Goal: Information Seeking & Learning: Learn about a topic

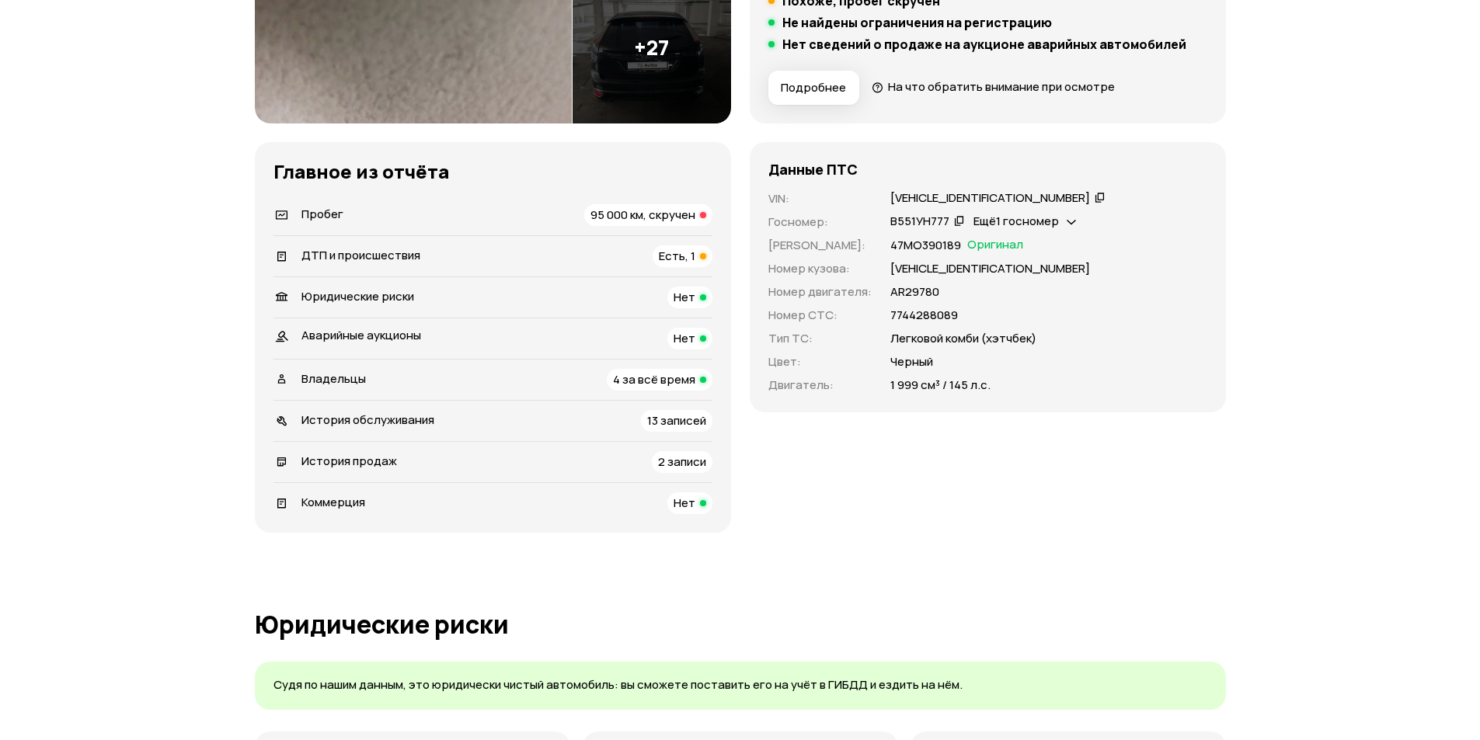
scroll to position [466, 0]
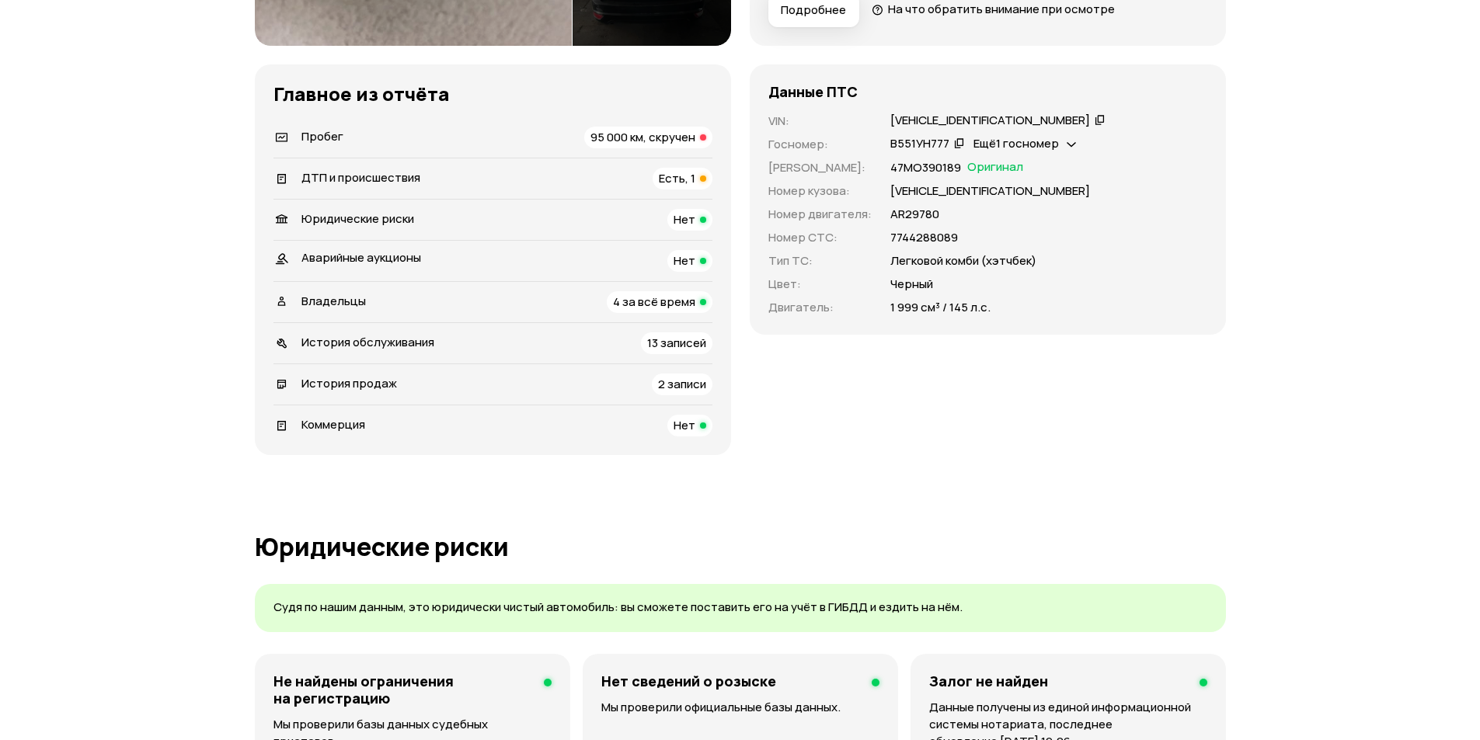
click at [658, 138] on span "95 000 км, скручен" at bounding box center [642, 137] width 105 height 16
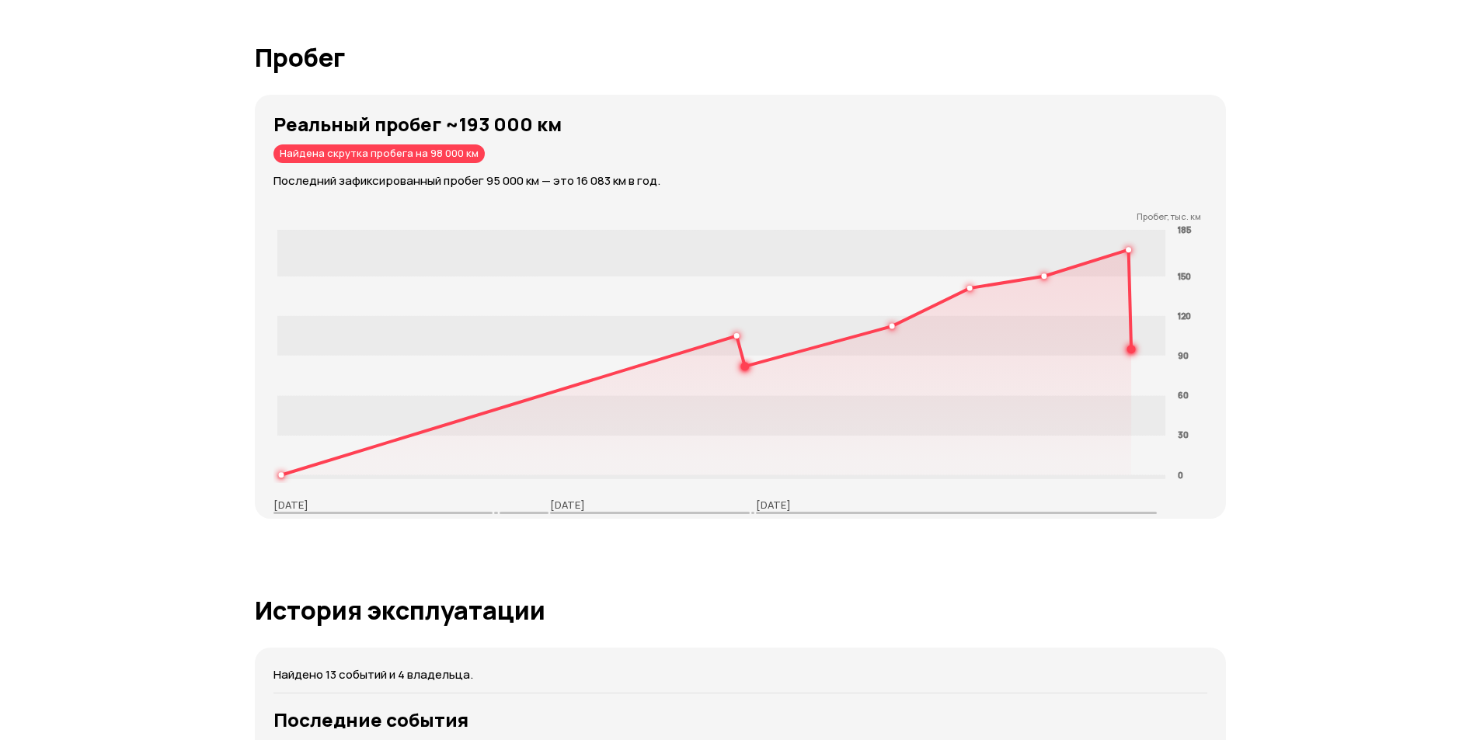
scroll to position [2538, 0]
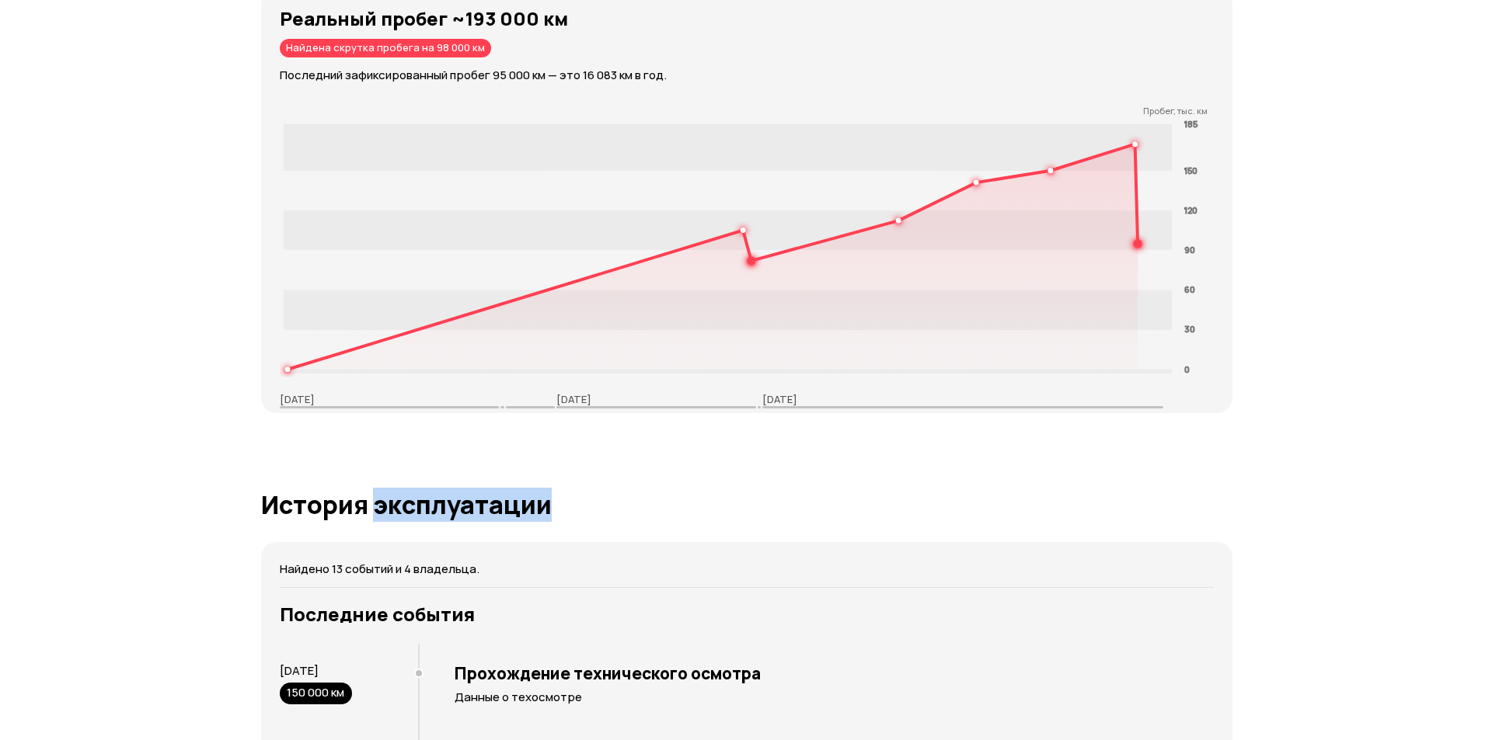
scroll to position [2927, 0]
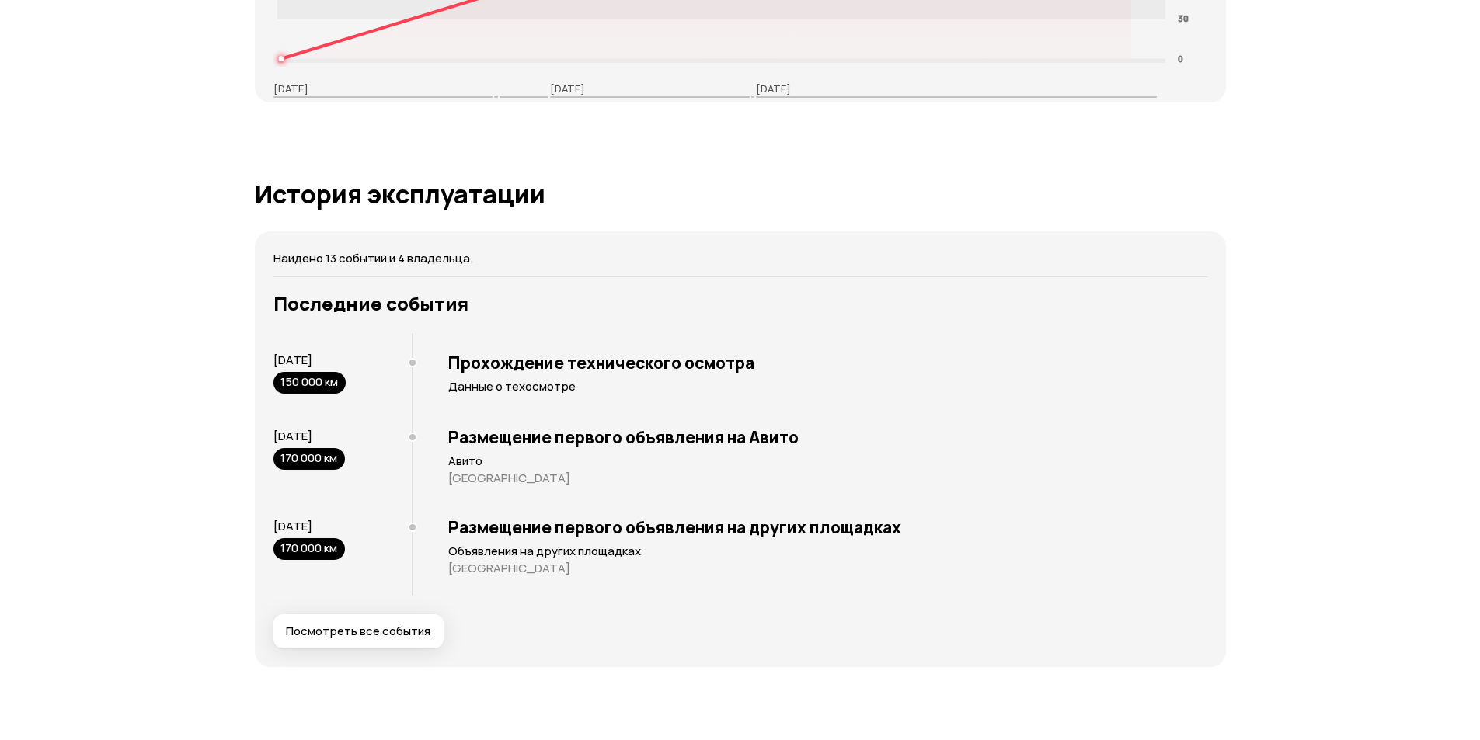
click at [368, 594] on div "Последние события [DATE] 150 000 км Прохождение технического осмотра Данные о т…" at bounding box center [740, 471] width 934 height 356
click at [374, 624] on span "Посмотреть все события" at bounding box center [358, 632] width 145 height 16
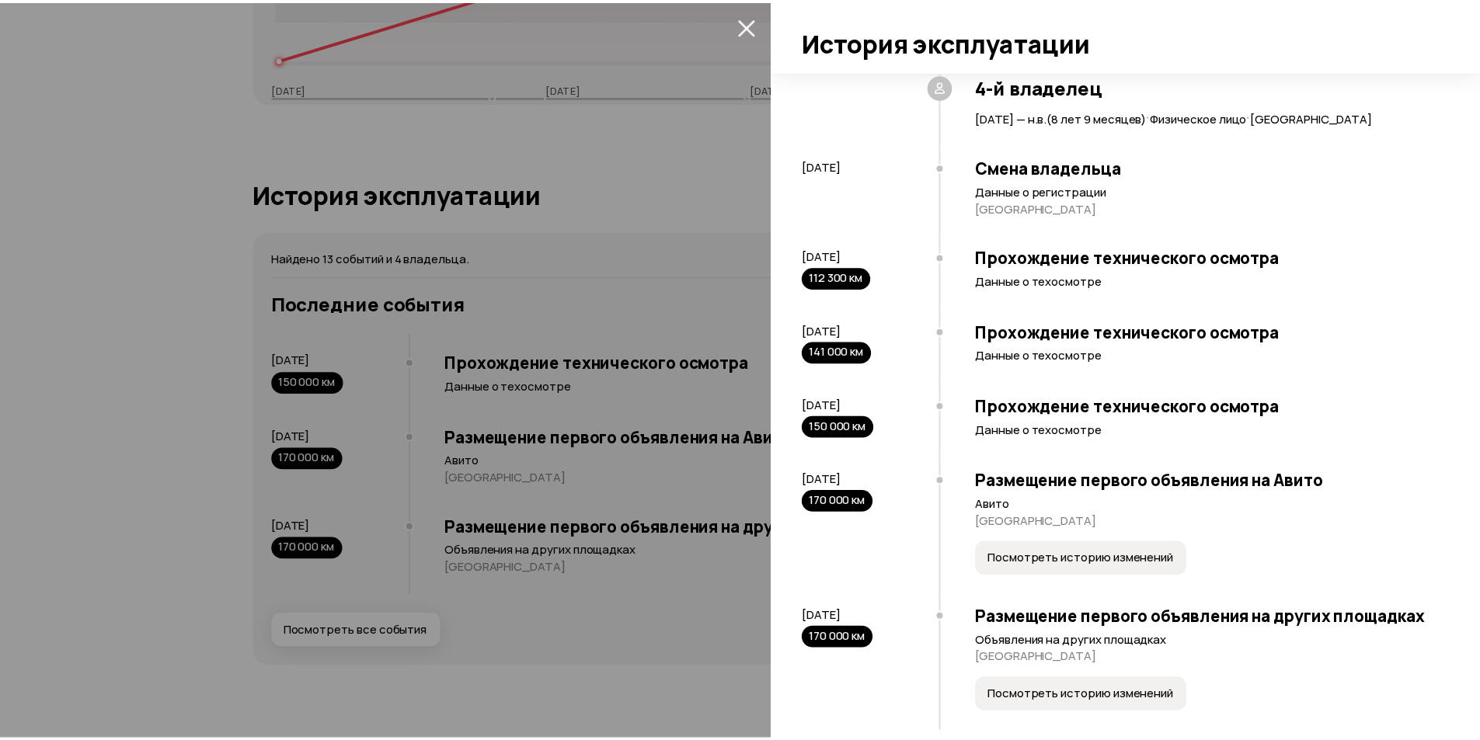
scroll to position [1044, 0]
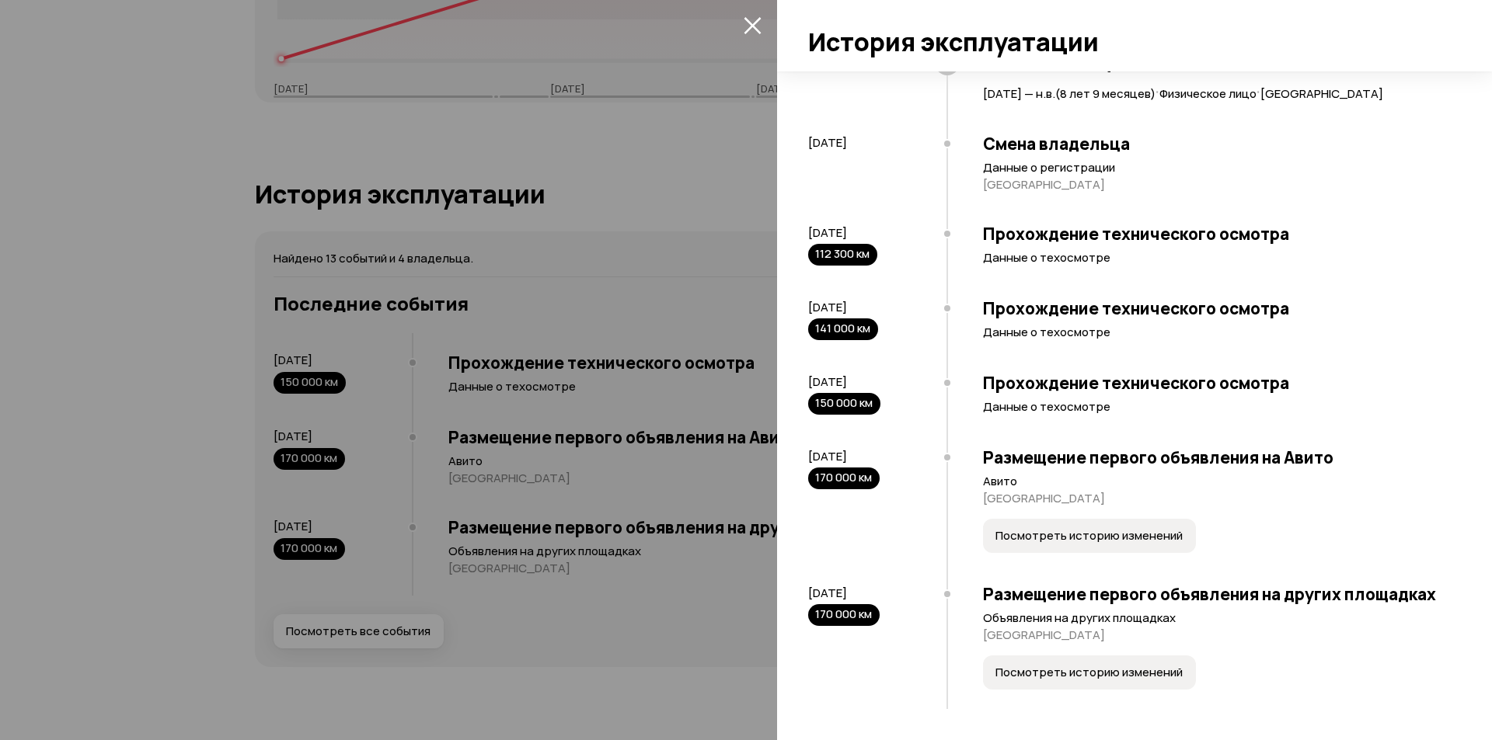
click at [667, 635] on div at bounding box center [746, 370] width 1492 height 740
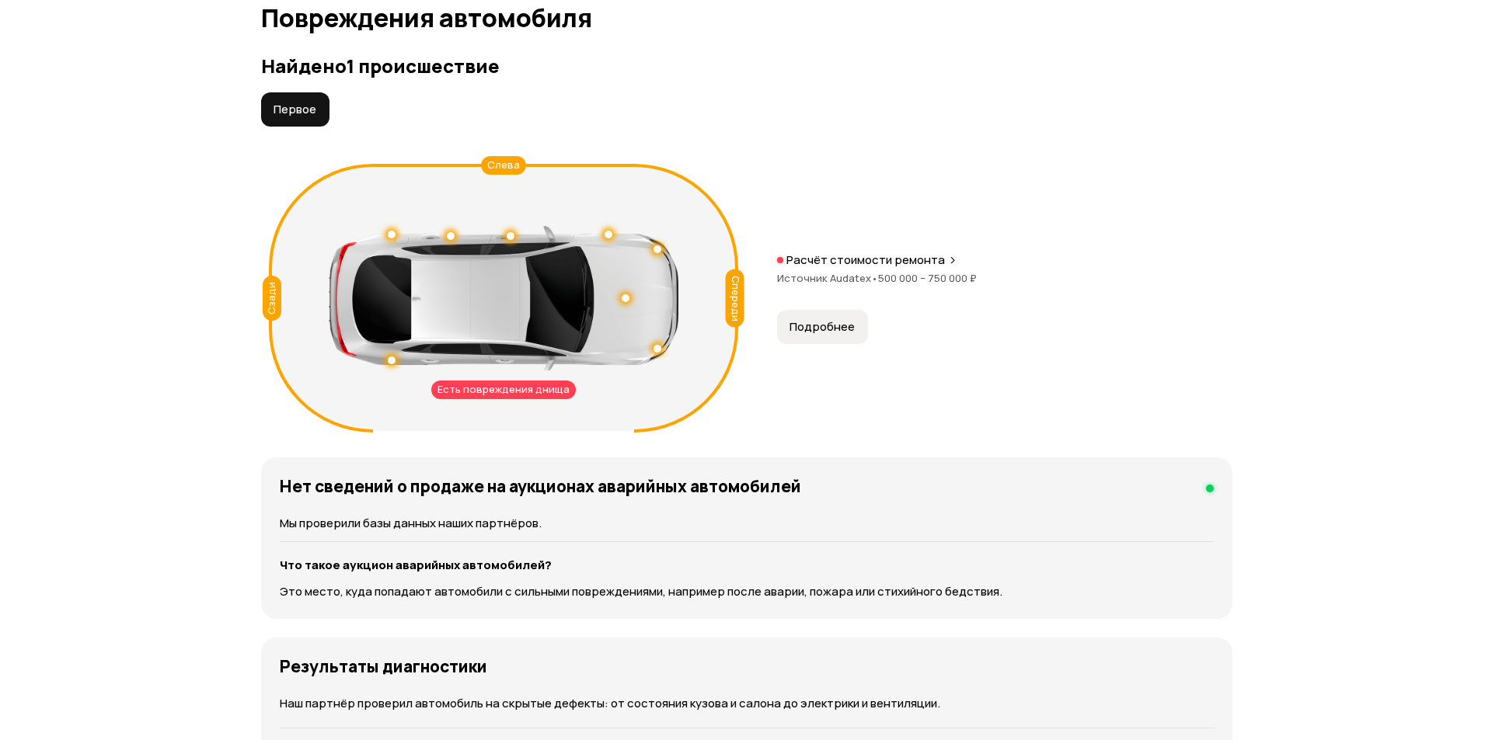
scroll to position [1528, 0]
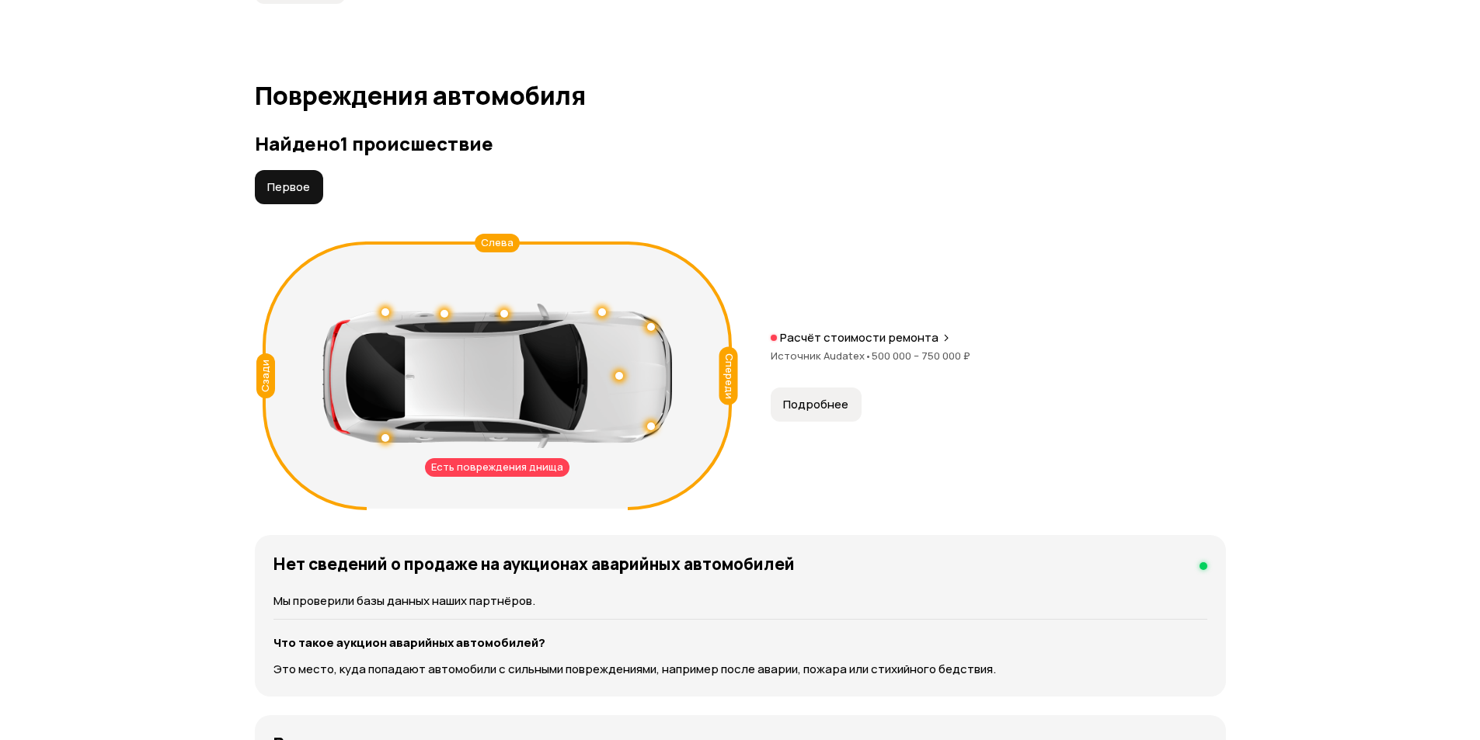
click at [851, 356] on span "Источник Audatex •" at bounding box center [821, 356] width 101 height 14
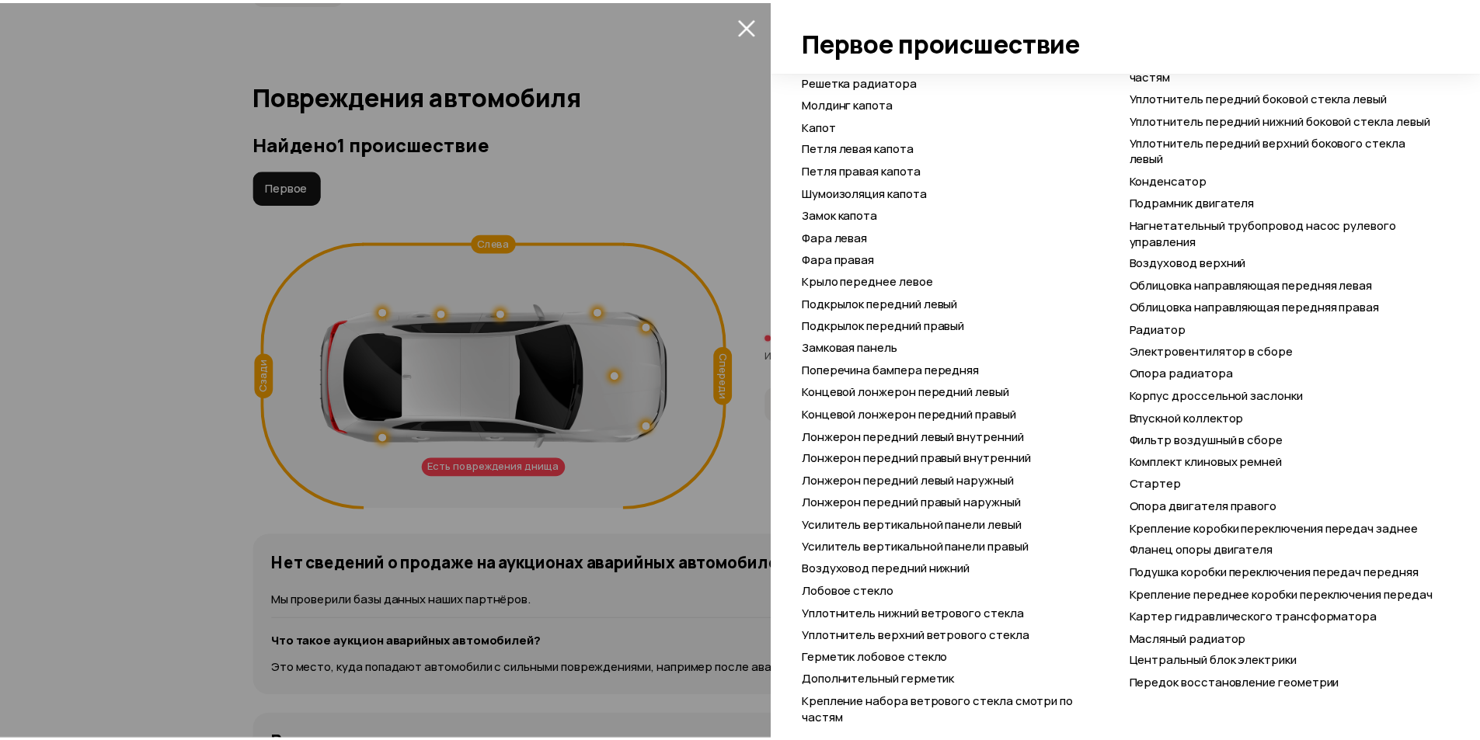
scroll to position [1069, 0]
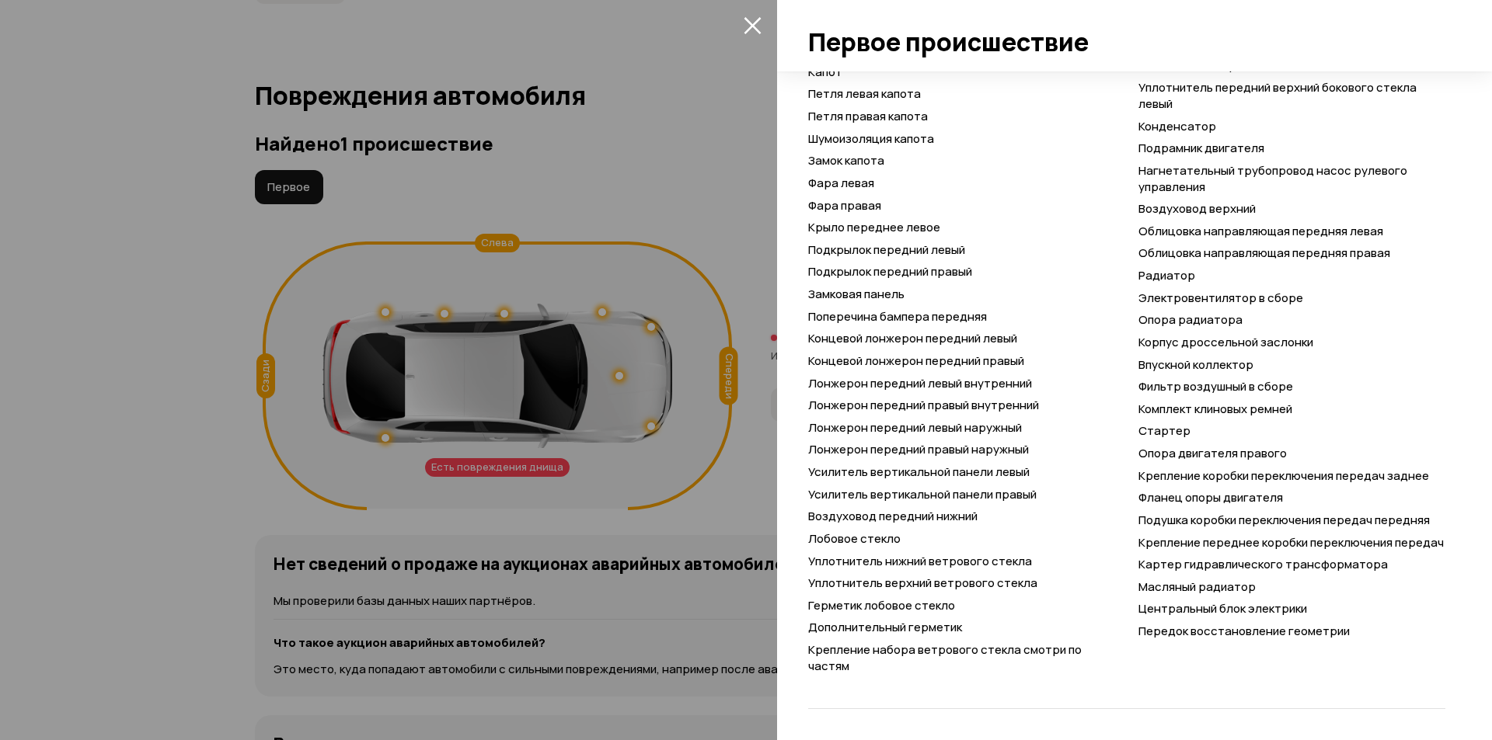
click at [750, 450] on div at bounding box center [746, 370] width 1492 height 740
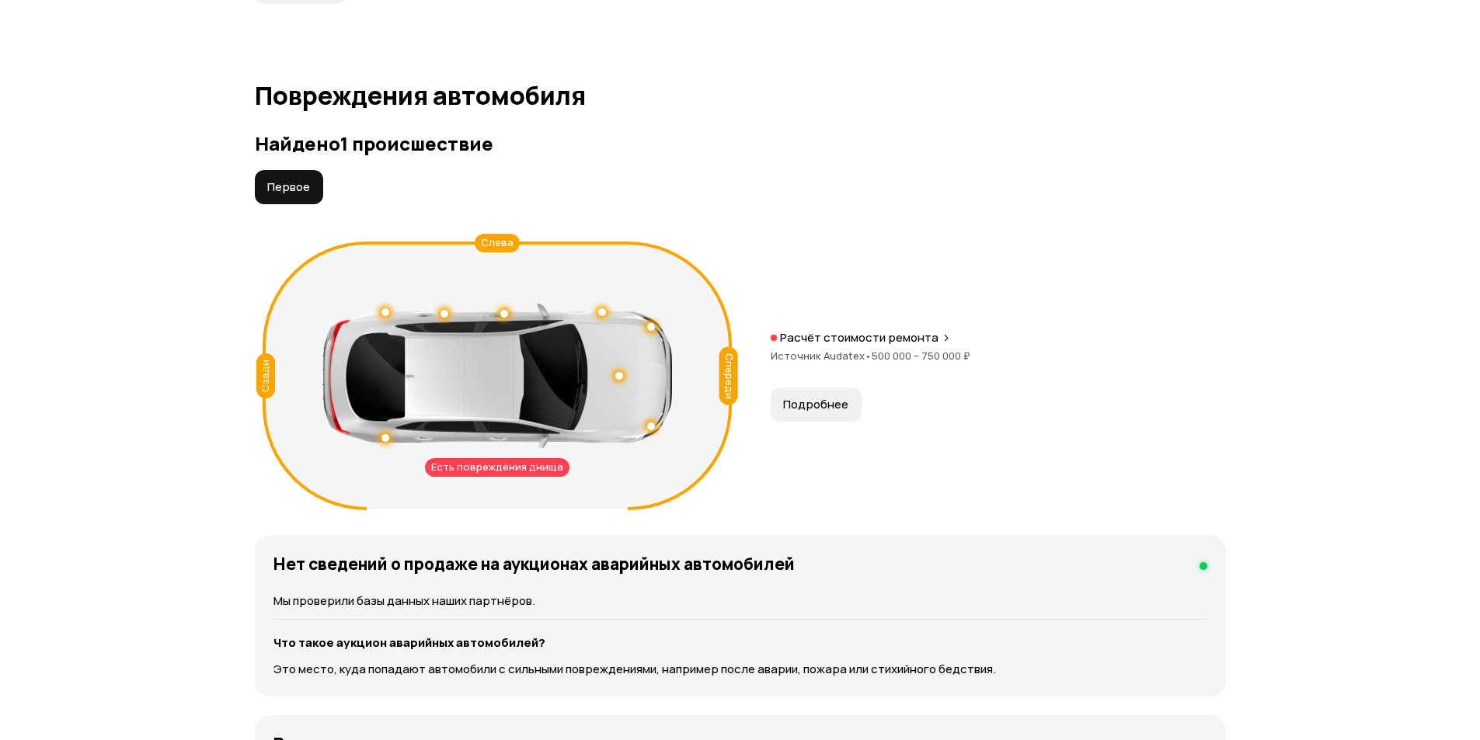
click at [833, 396] on button "Подробнее" at bounding box center [816, 405] width 91 height 34
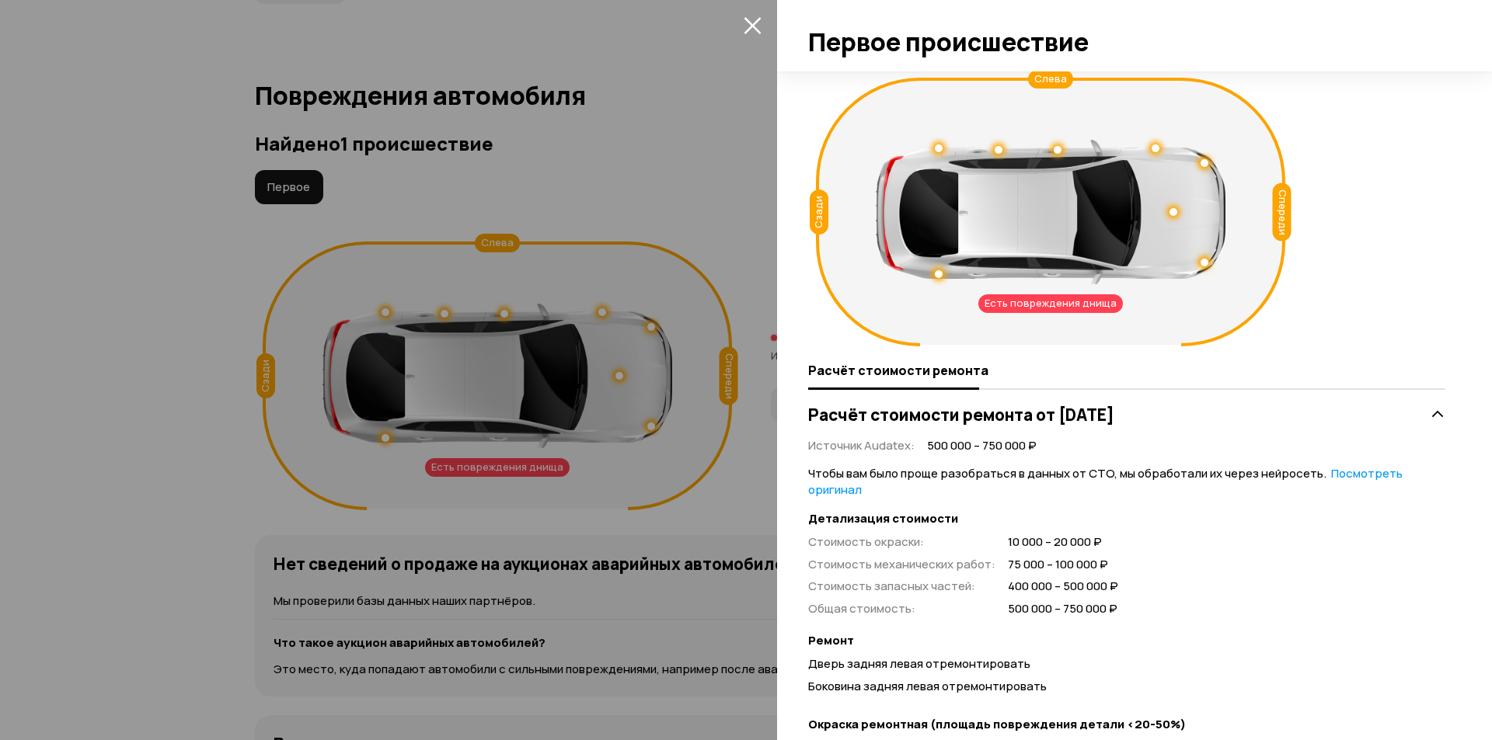
click at [758, 189] on div at bounding box center [746, 370] width 1492 height 740
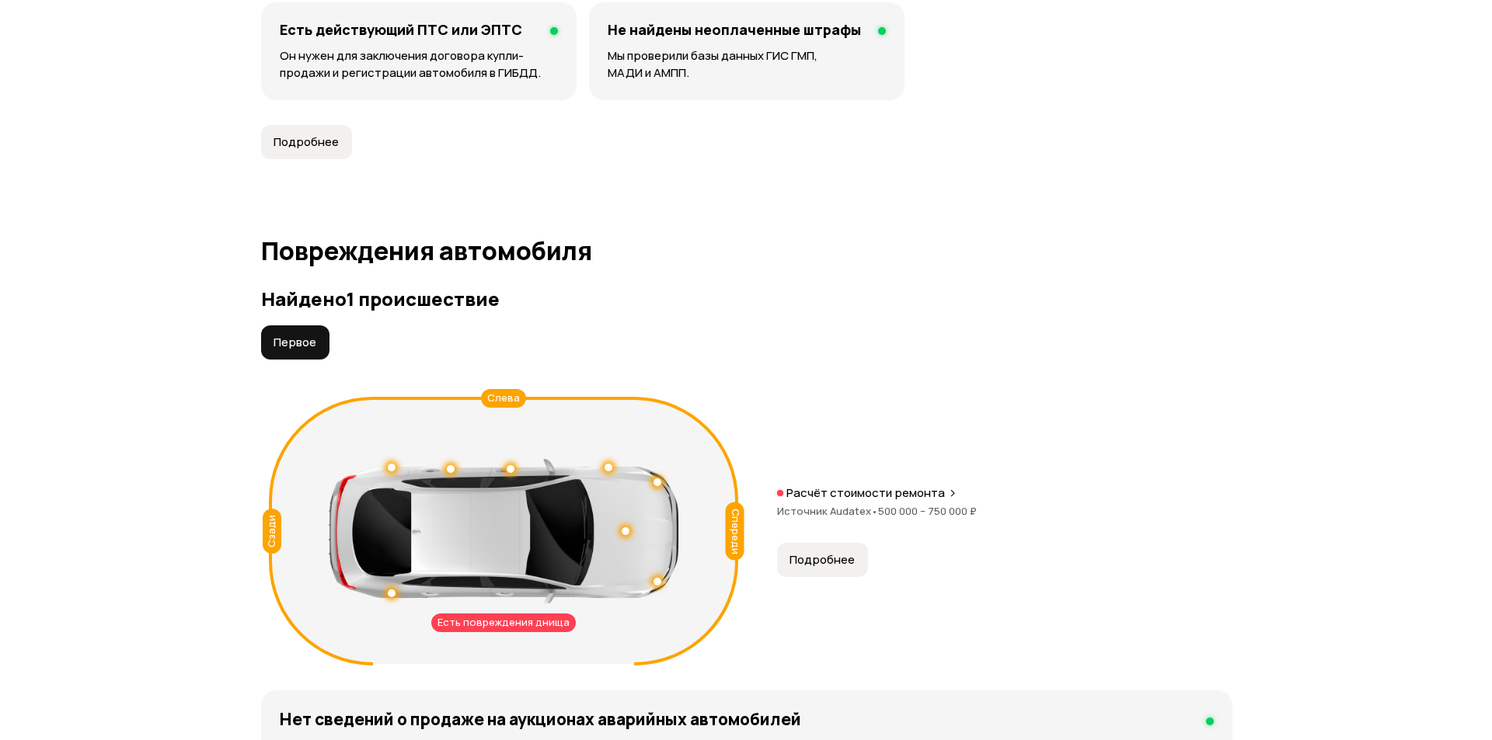
scroll to position [1450, 0]
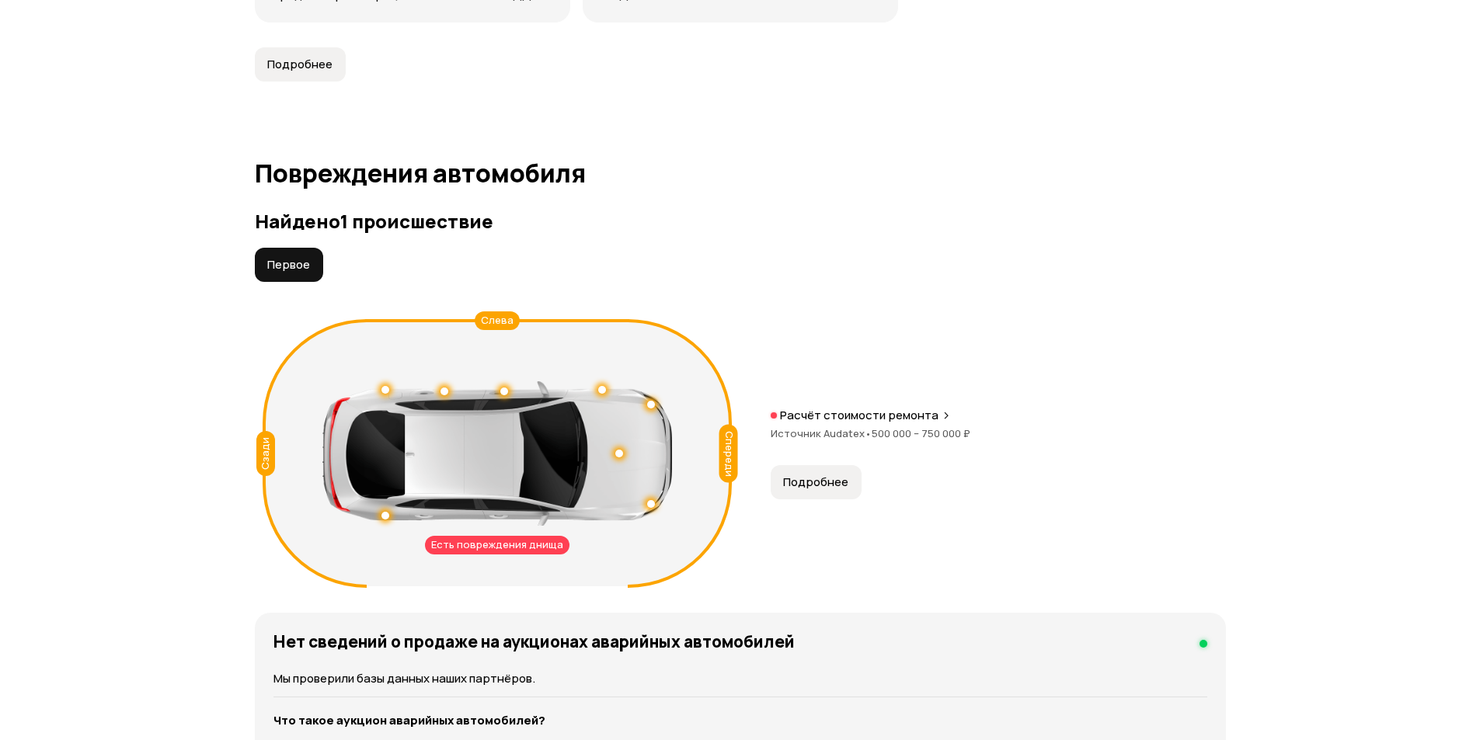
click at [835, 479] on span "Подробнее" at bounding box center [815, 483] width 65 height 16
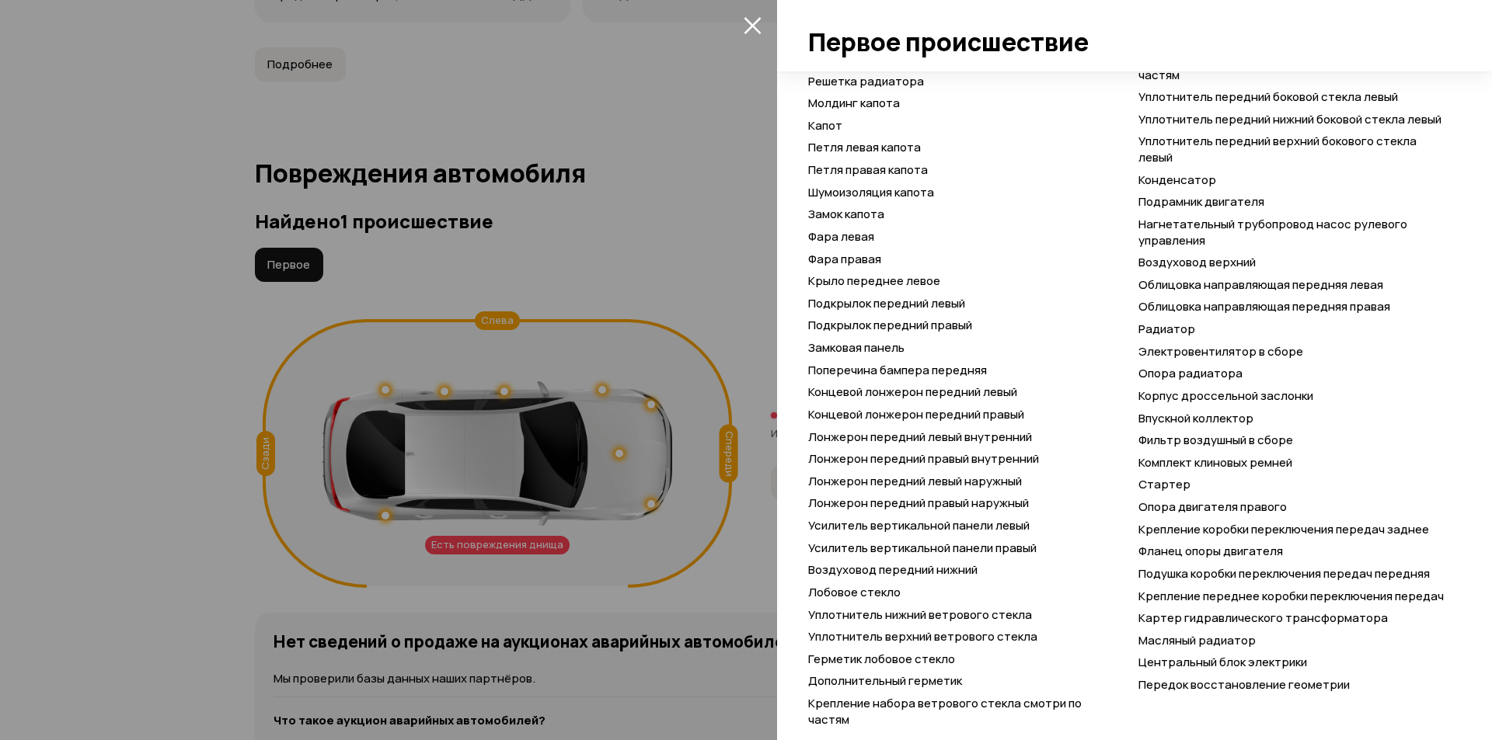
scroll to position [1069, 0]
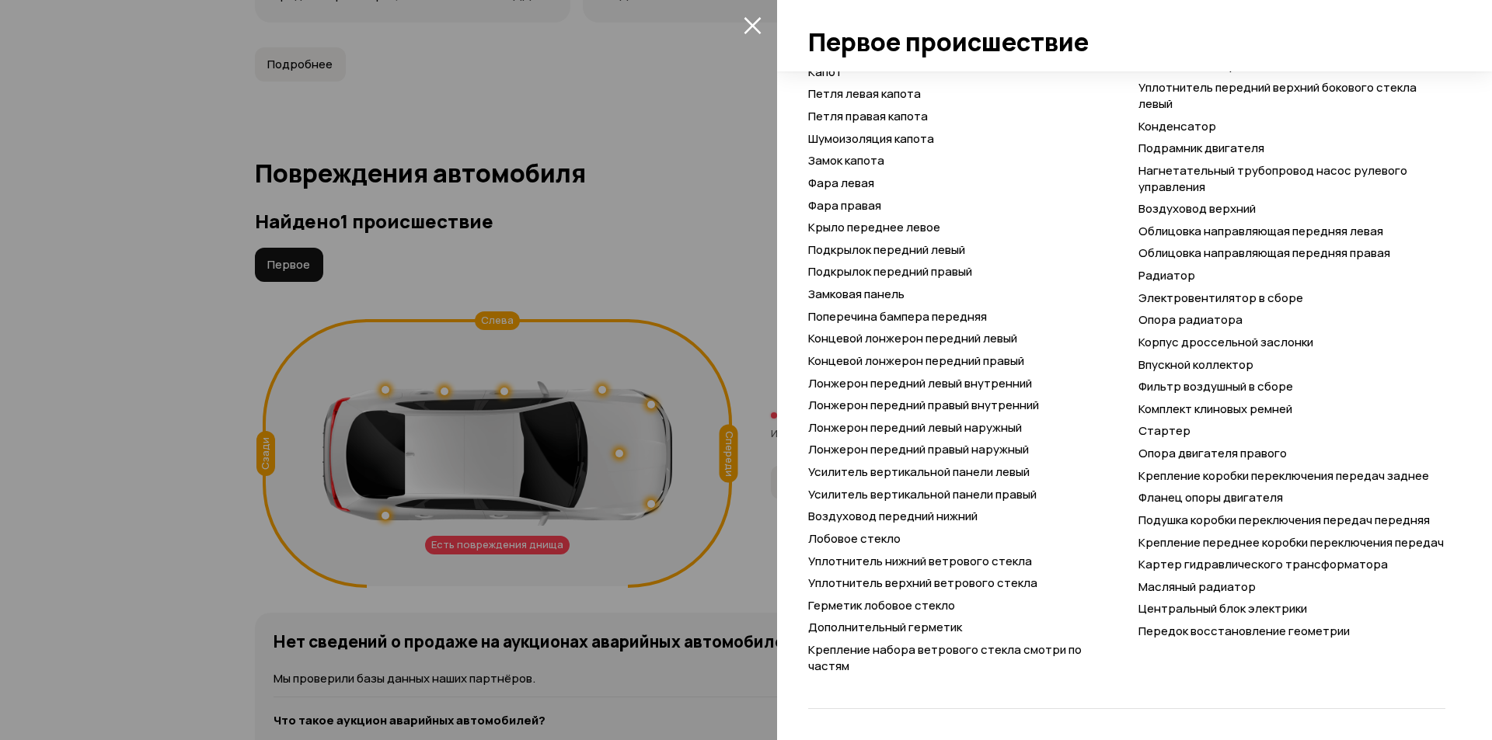
click at [507, 294] on div at bounding box center [746, 370] width 1492 height 740
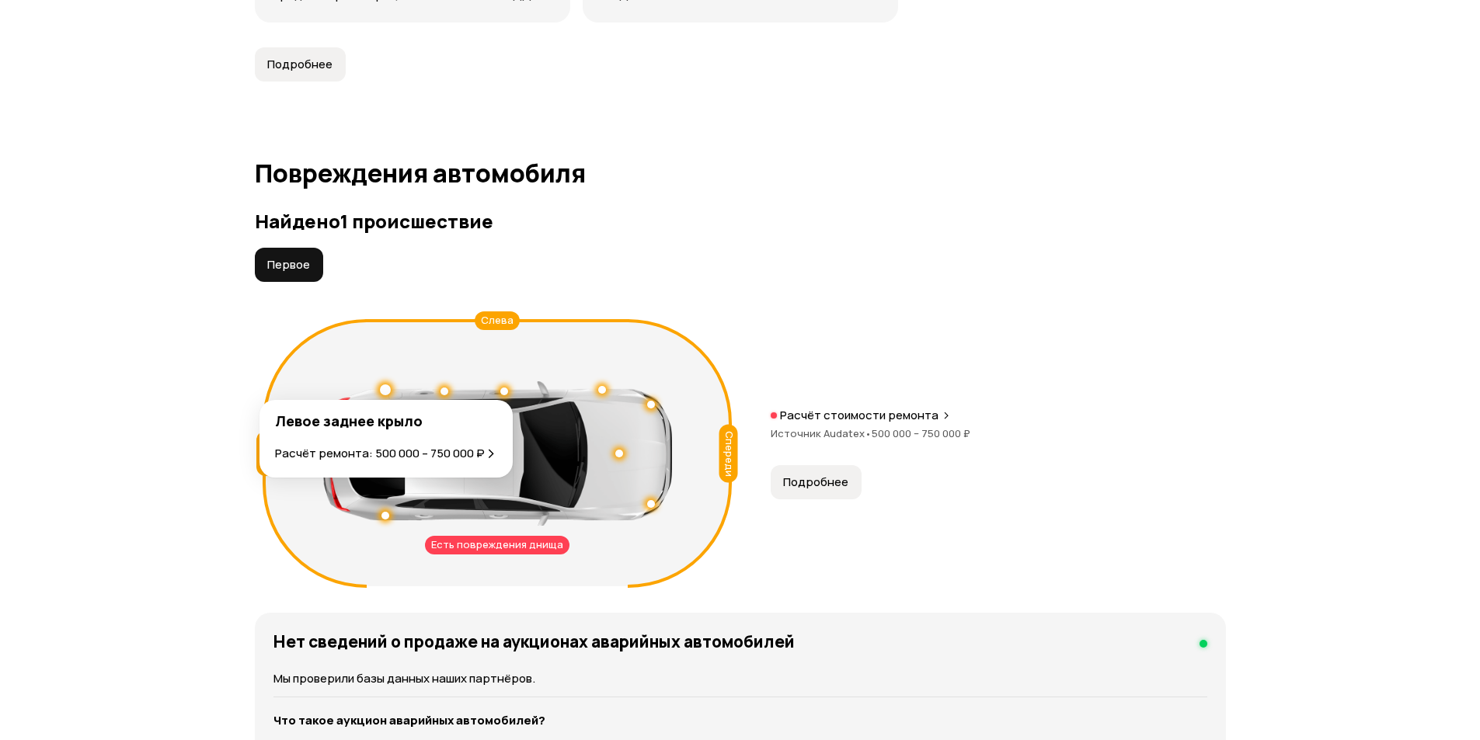
click at [381, 386] on div at bounding box center [385, 390] width 11 height 11
click at [478, 462] on div "Левое заднее крыло Расчёт ремонта: 500 000 – 750 000 ₽" at bounding box center [385, 439] width 253 height 78
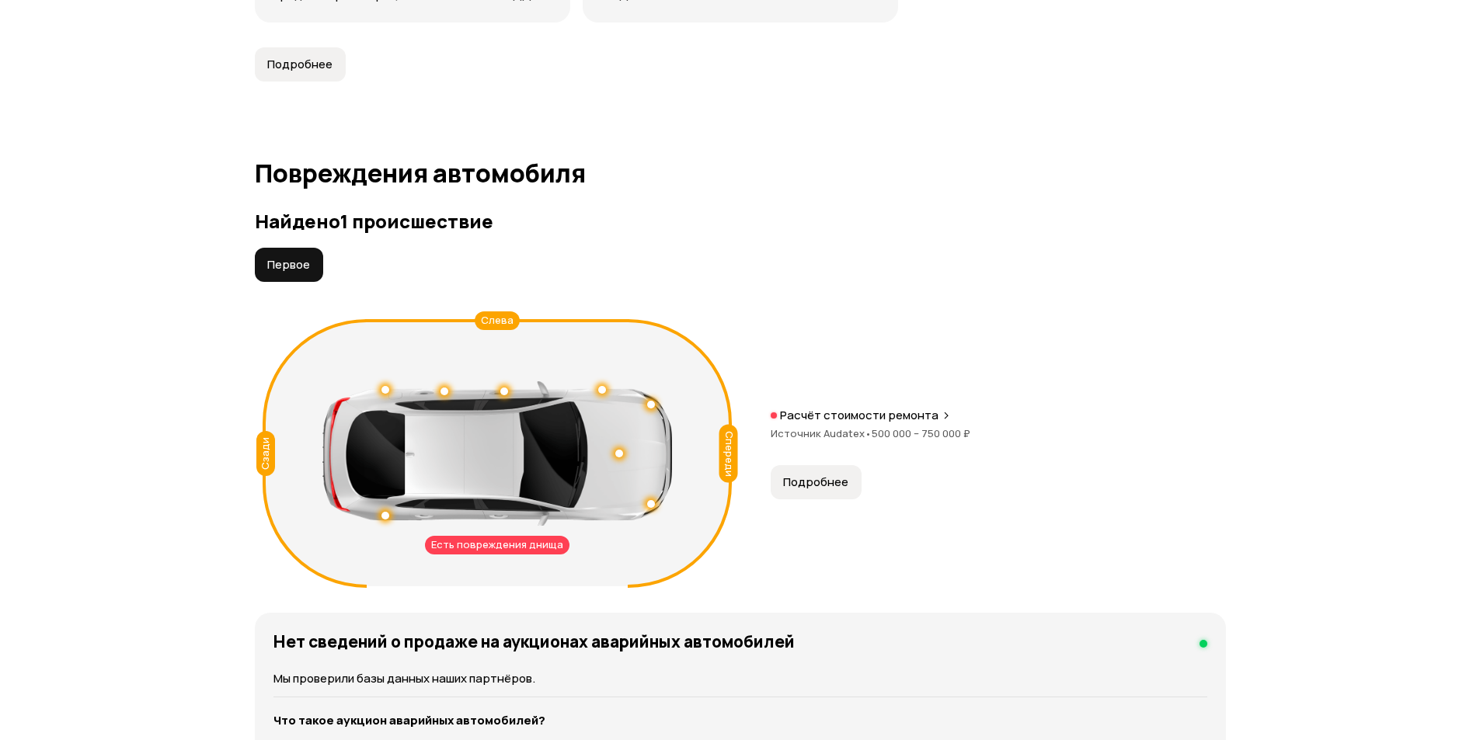
click at [476, 451] on div at bounding box center [497, 453] width 350 height 145
click at [388, 390] on div at bounding box center [385, 390] width 8 height 8
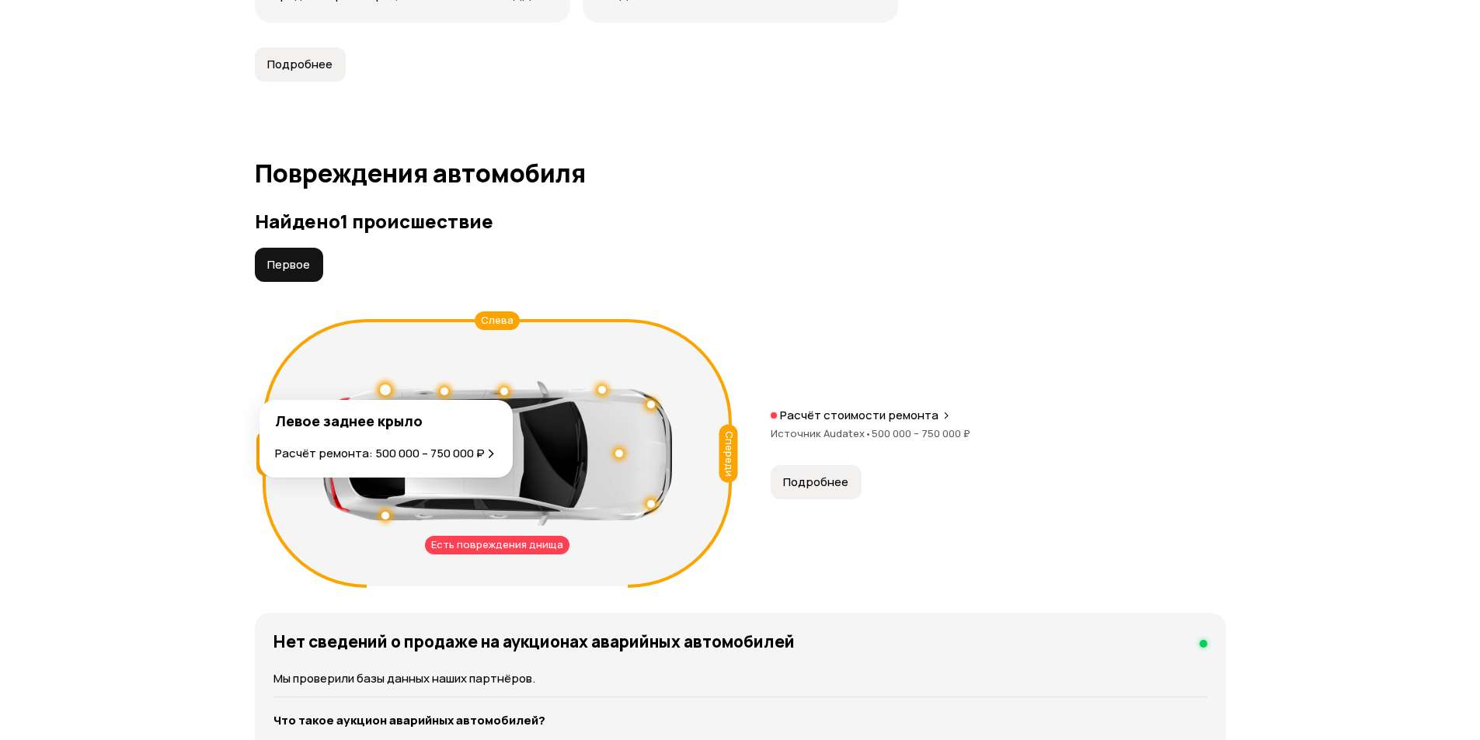
click at [422, 452] on p "Расчёт ремонта: 500 000 – 750 000 ₽" at bounding box center [380, 453] width 210 height 17
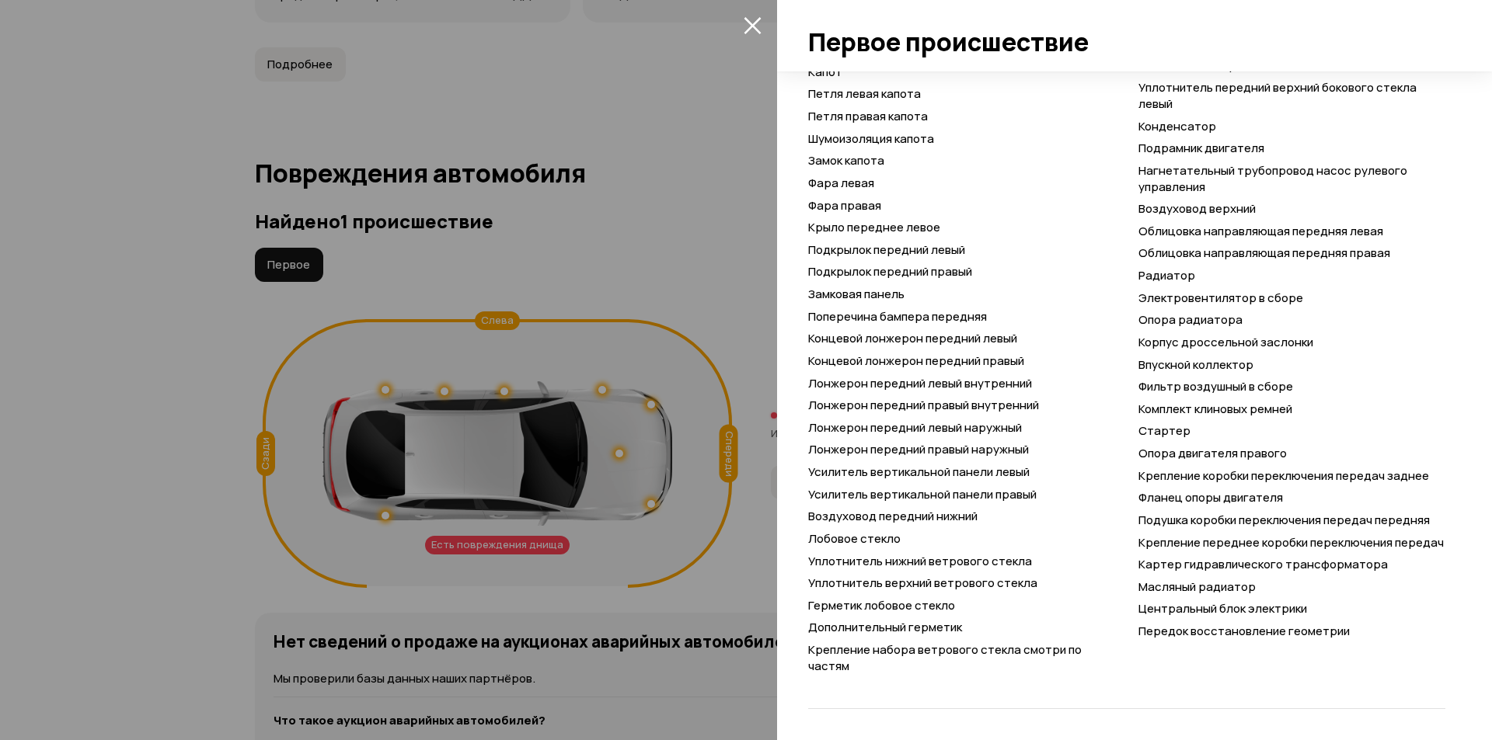
click at [697, 162] on div at bounding box center [746, 370] width 1492 height 740
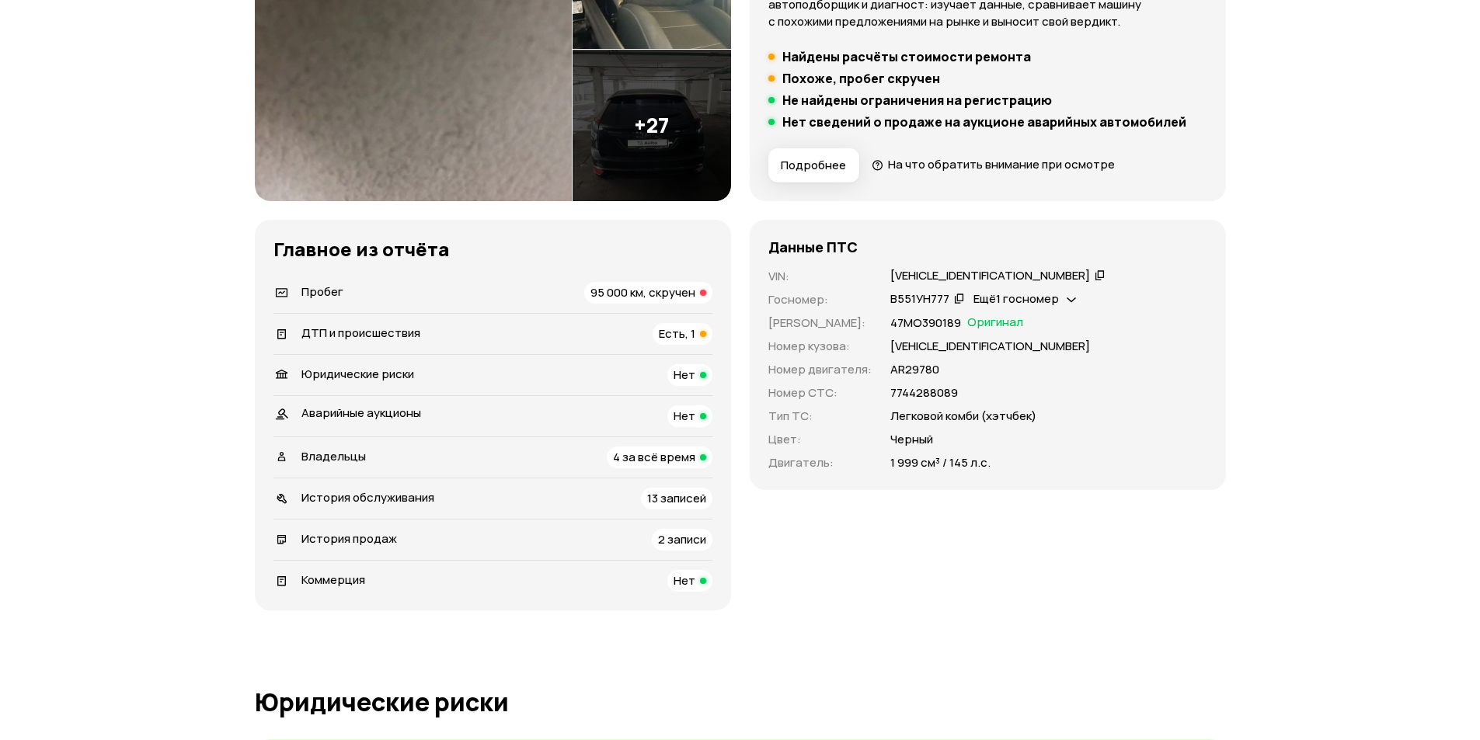
scroll to position [388, 0]
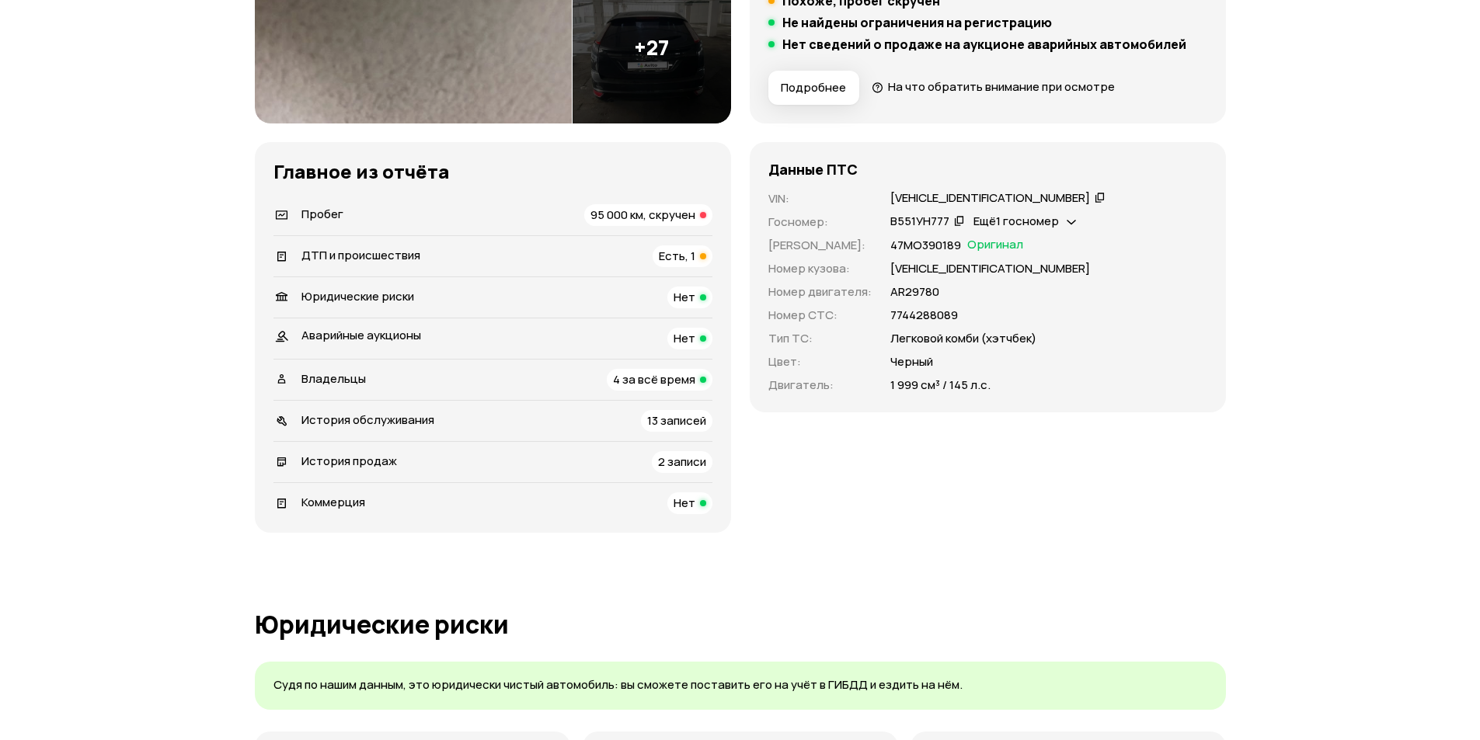
click at [967, 187] on div "Данные ПТС VIN : [VEHICLE_IDENTIFICATION_NUMBER]   Госномер : В551УН777   Ещё 1…" at bounding box center [988, 277] width 476 height 270
click at [962, 194] on div "[VEHICLE_IDENTIFICATION_NUMBER]" at bounding box center [990, 198] width 200 height 16
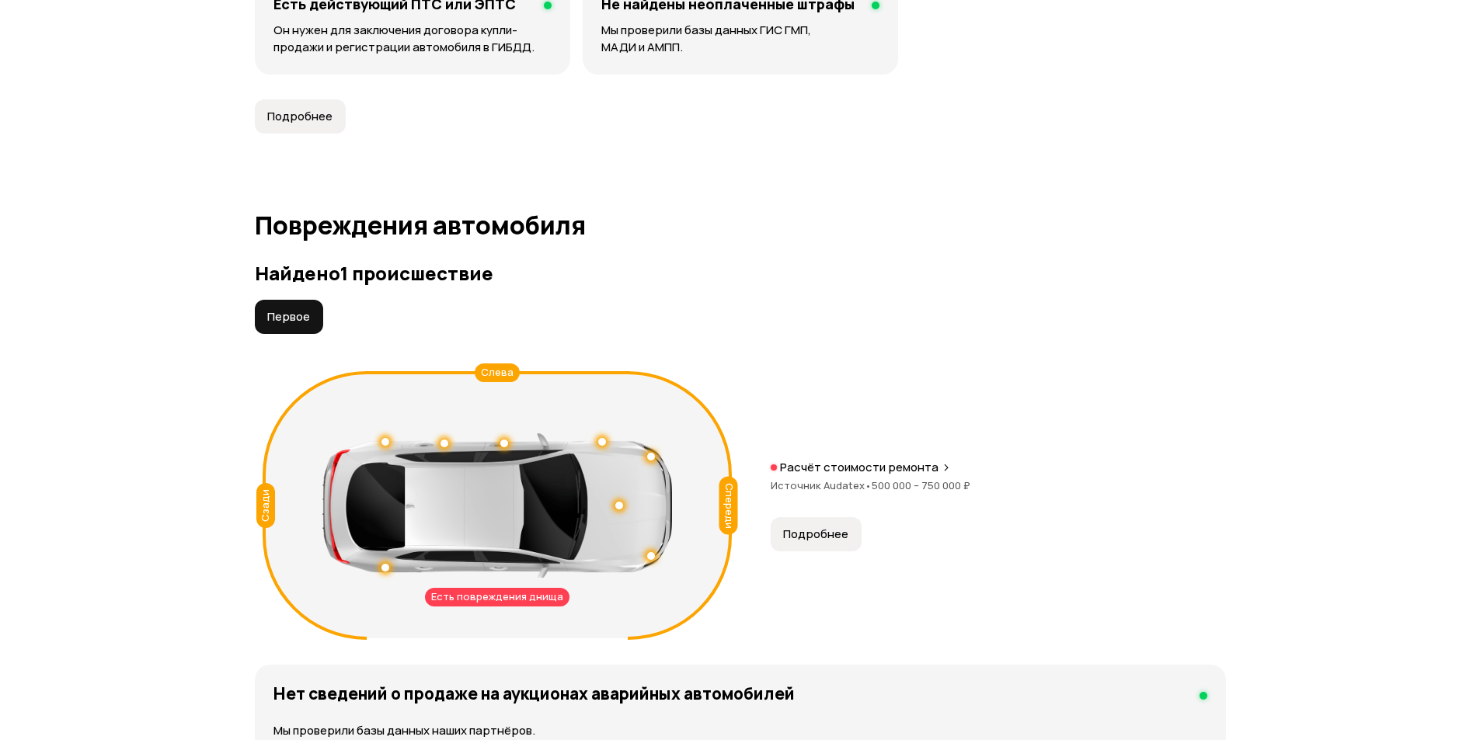
scroll to position [1632, 0]
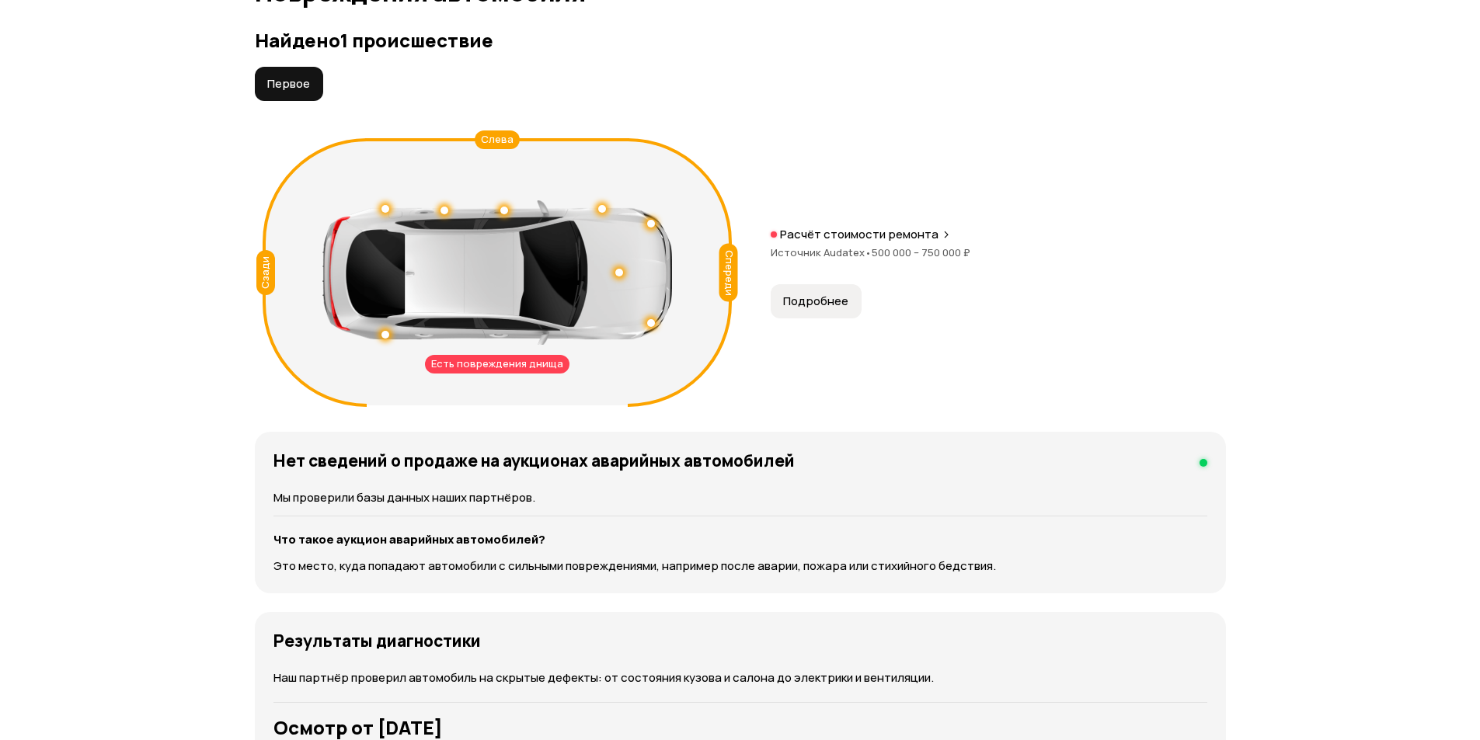
click at [826, 304] on span "Подробнее" at bounding box center [815, 302] width 65 height 16
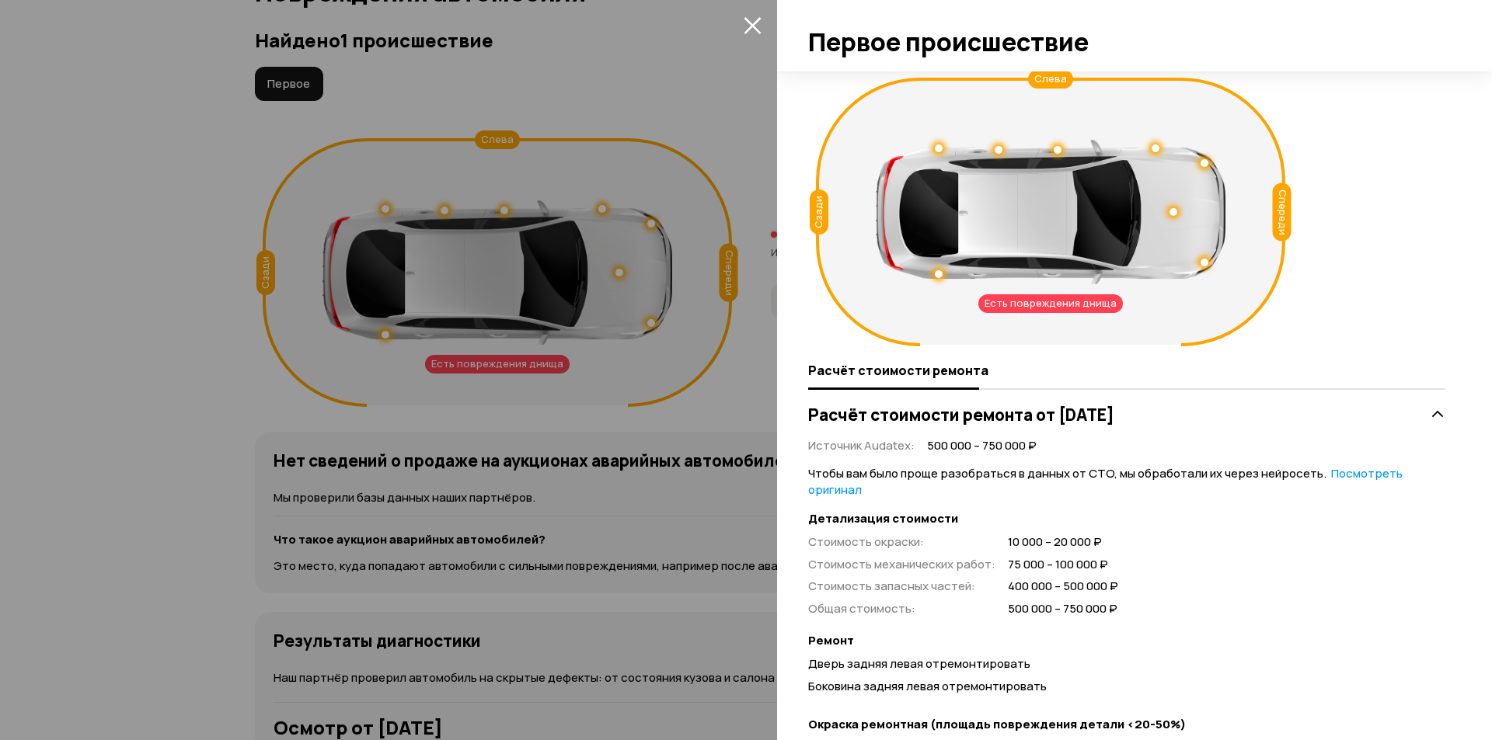
click at [629, 133] on div at bounding box center [746, 370] width 1492 height 740
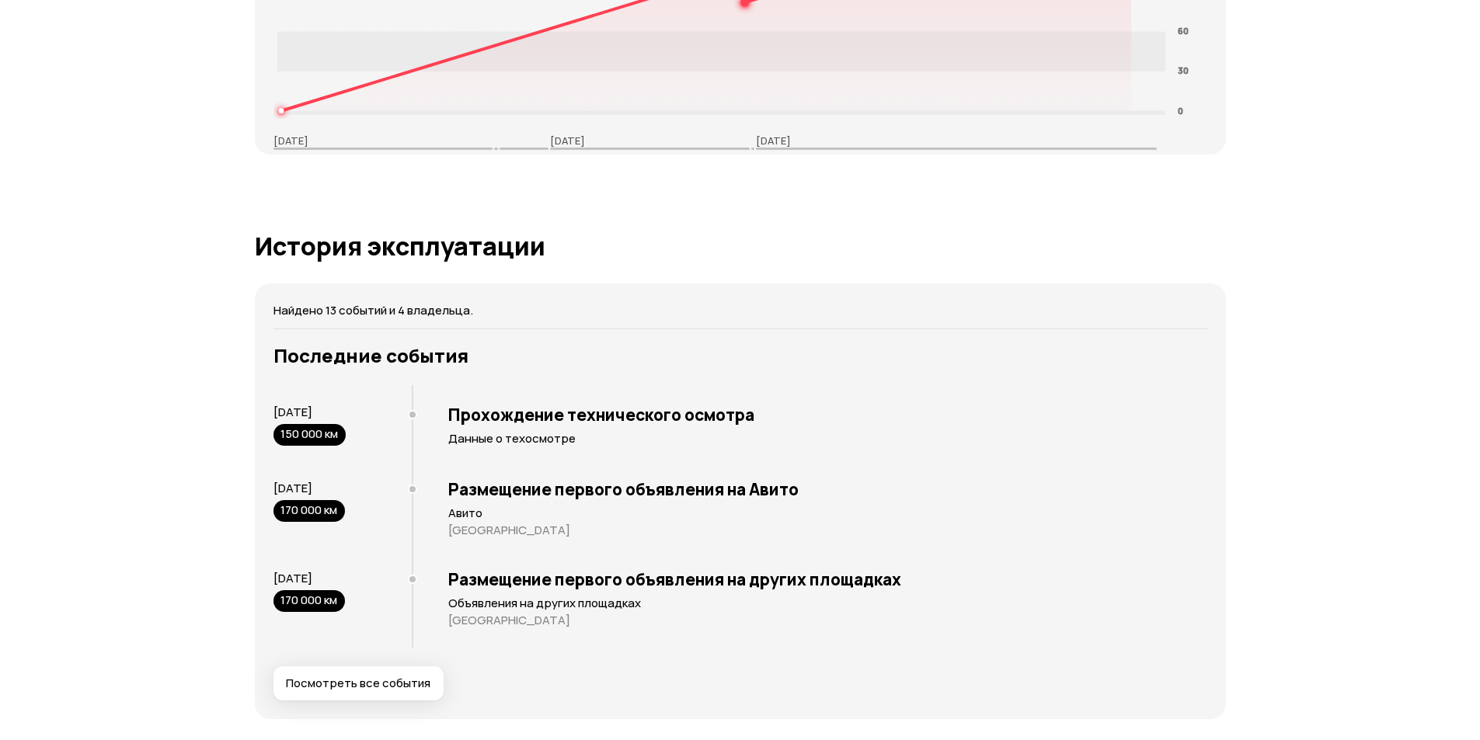
scroll to position [3030, 0]
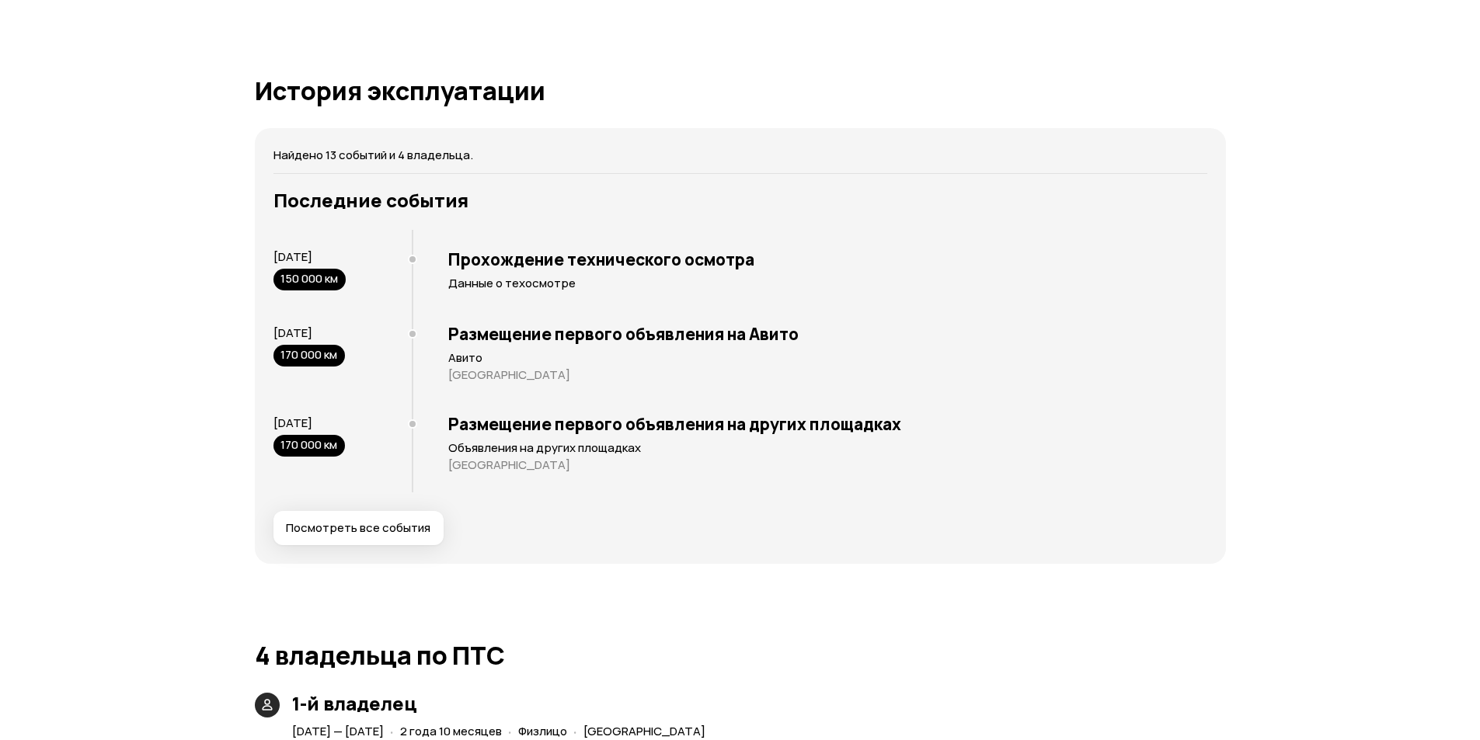
click at [351, 521] on span "Посмотреть все события" at bounding box center [358, 529] width 145 height 16
